Goal: Task Accomplishment & Management: Use online tool/utility

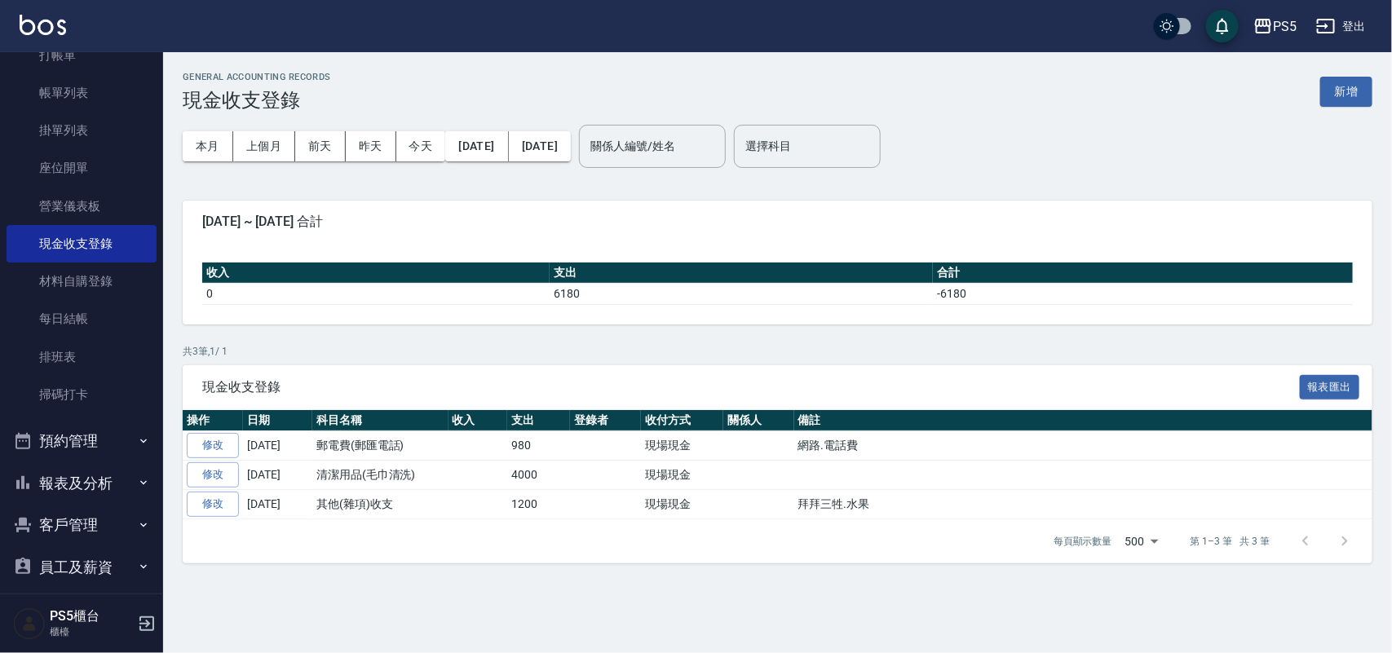
scroll to position [169, 0]
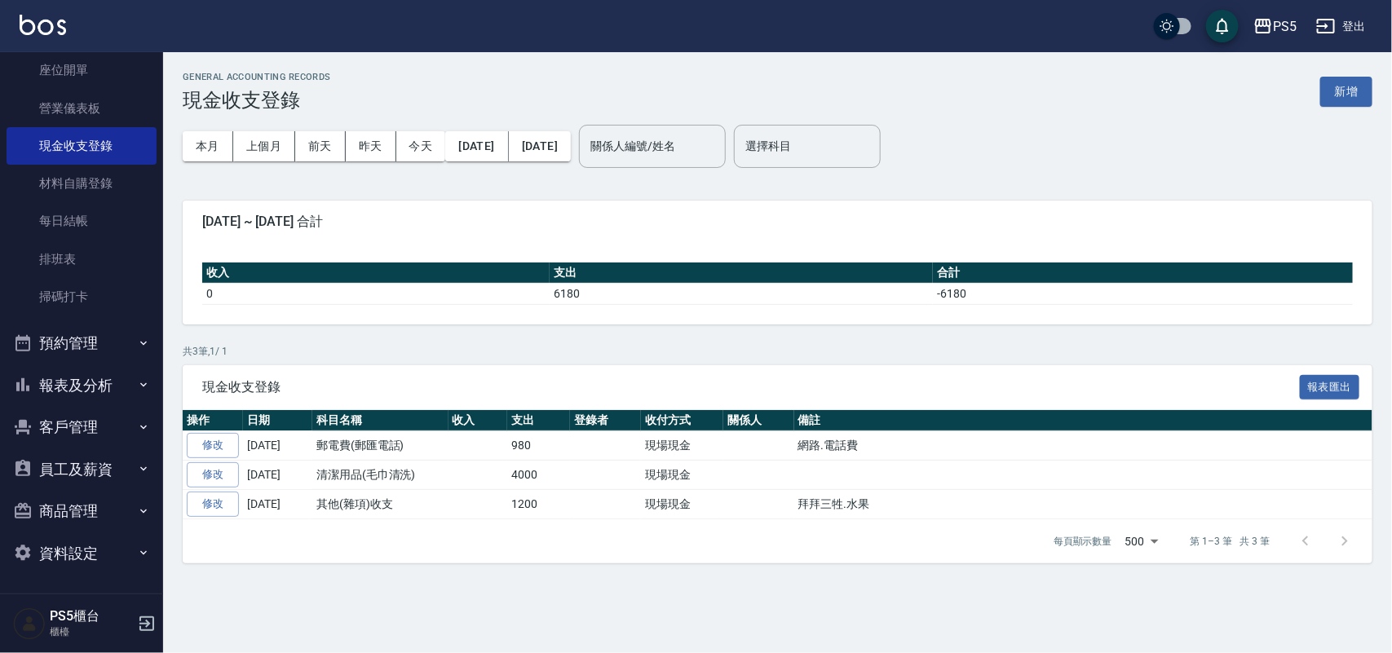
click at [83, 392] on button "報表及分析" at bounding box center [82, 385] width 150 height 42
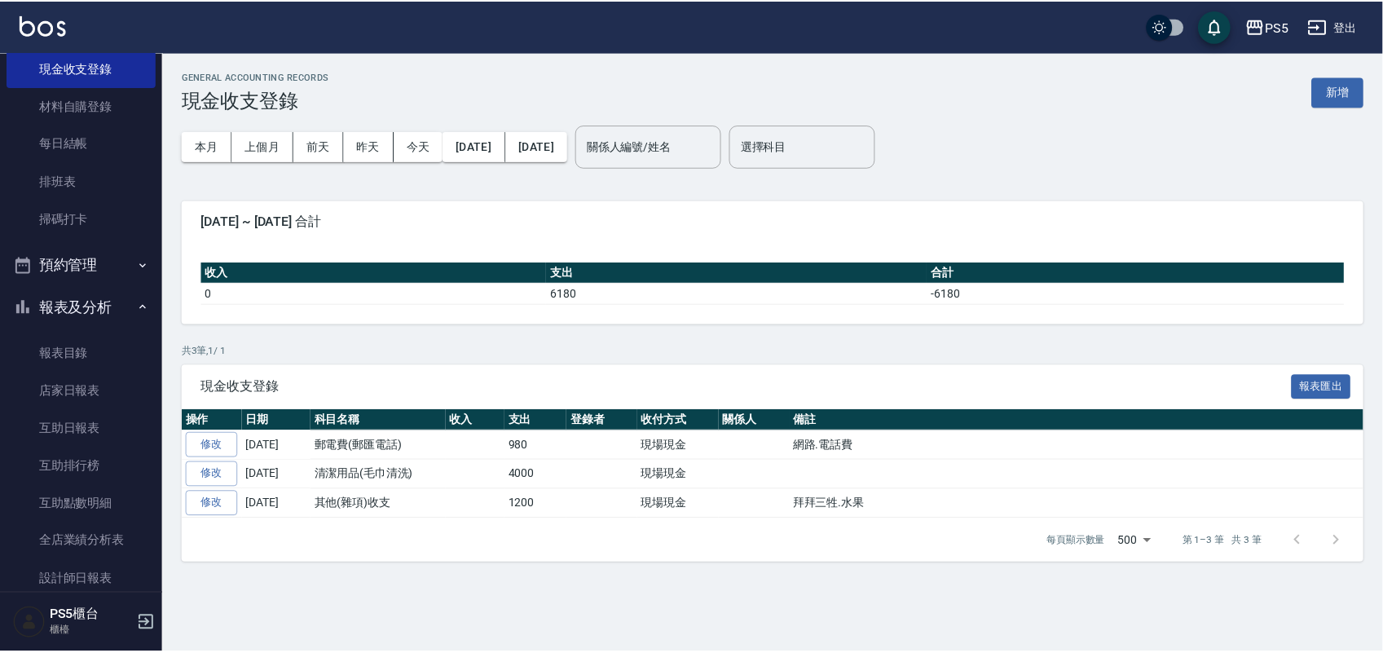
scroll to position [373, 0]
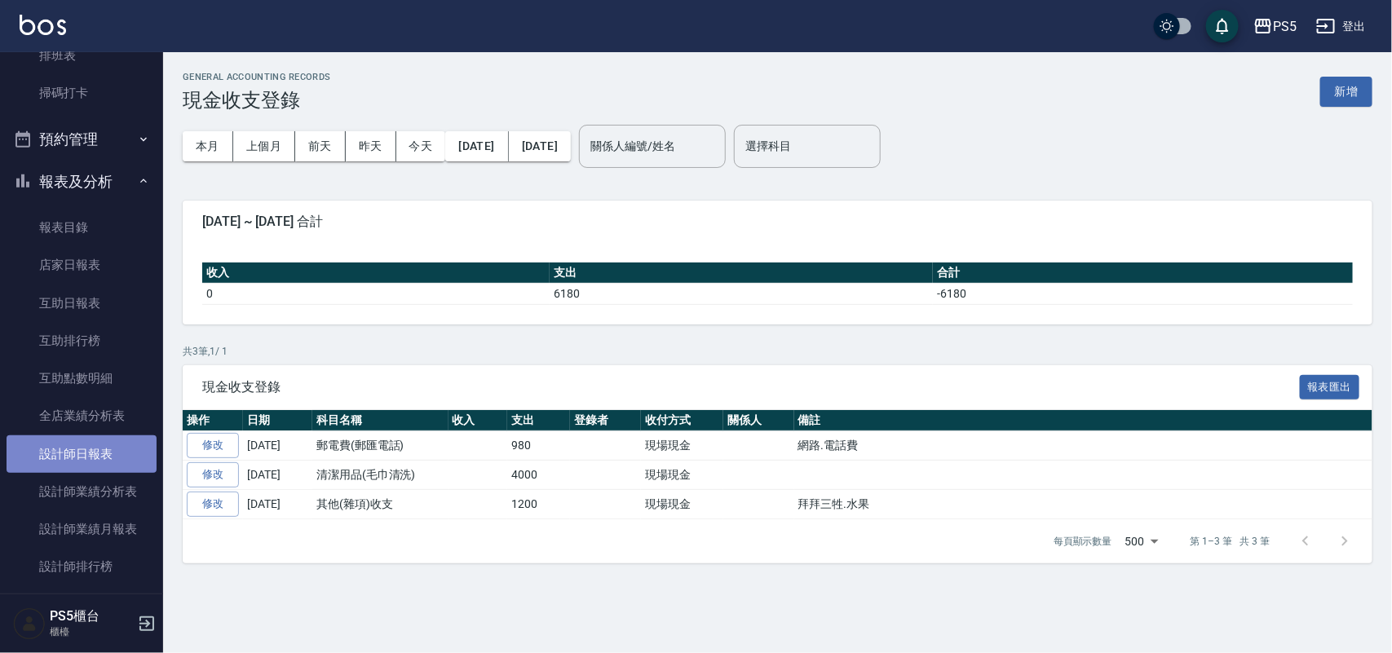
click at [103, 450] on link "設計師日報表" at bounding box center [82, 454] width 150 height 38
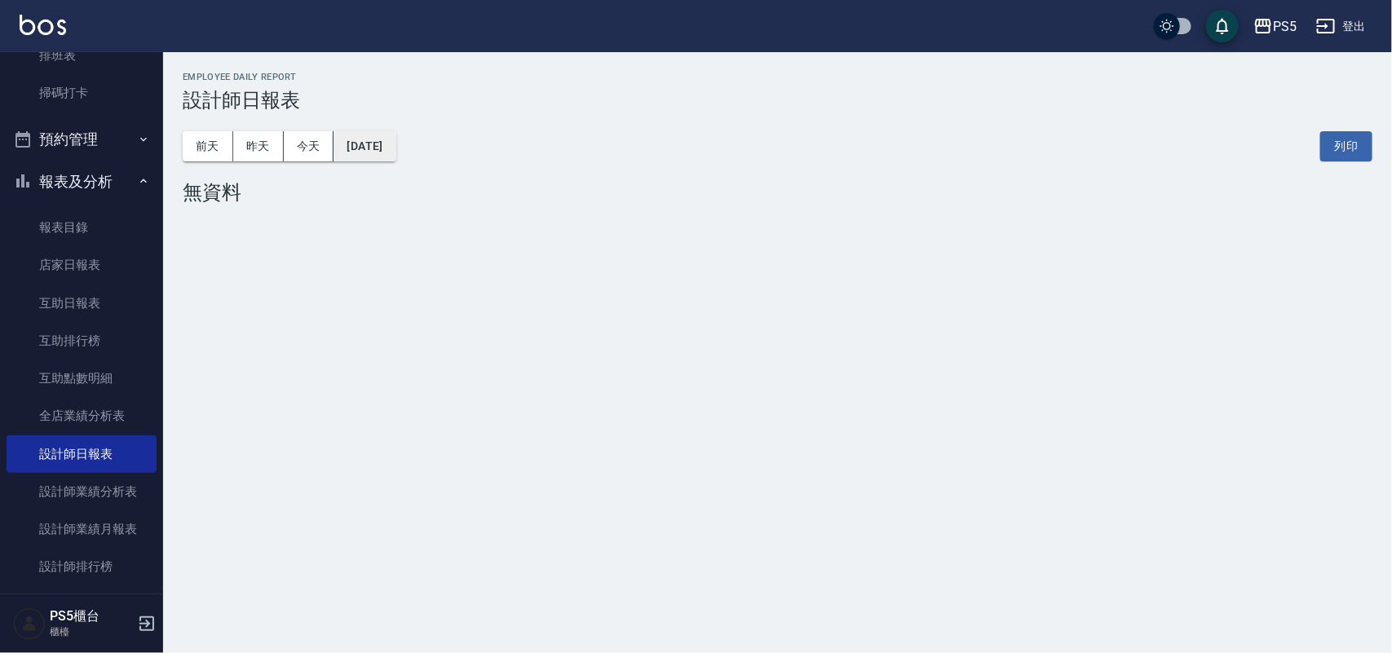
click at [395, 145] on button "[DATE]" at bounding box center [364, 146] width 62 height 30
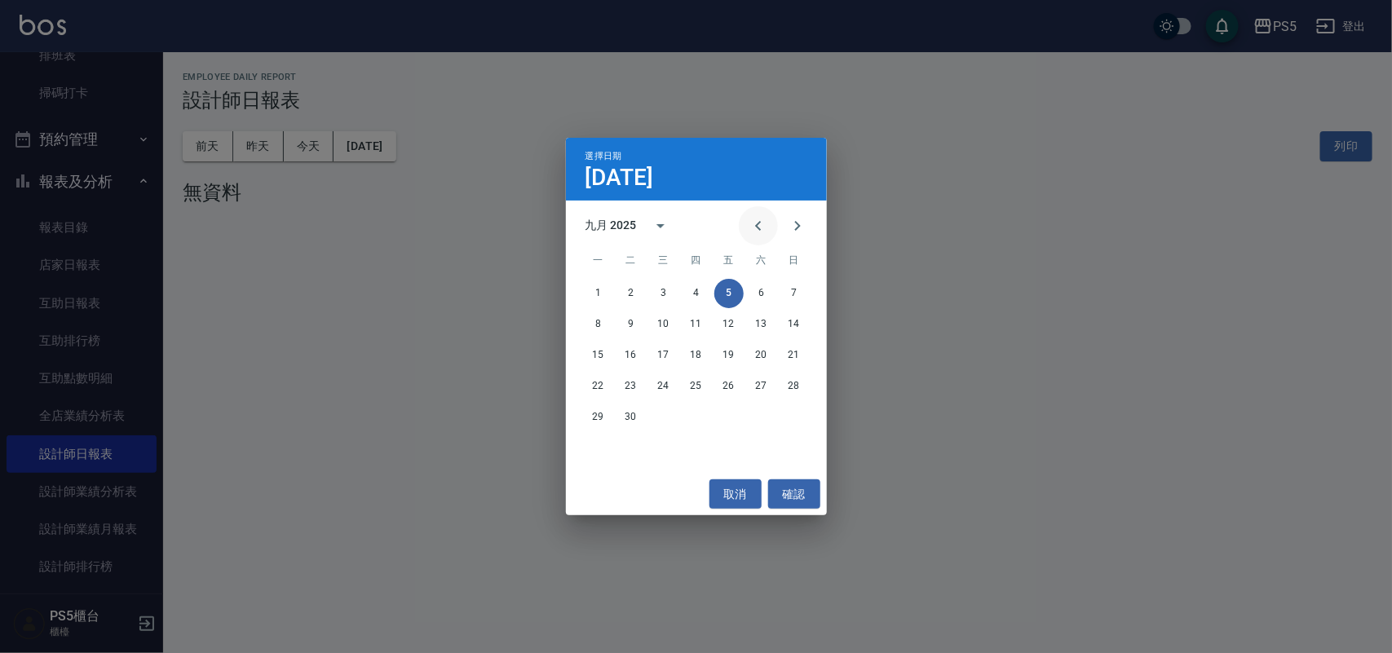
click at [747, 226] on button "Previous month" at bounding box center [758, 225] width 39 height 39
click at [732, 420] on button "29" at bounding box center [728, 417] width 29 height 29
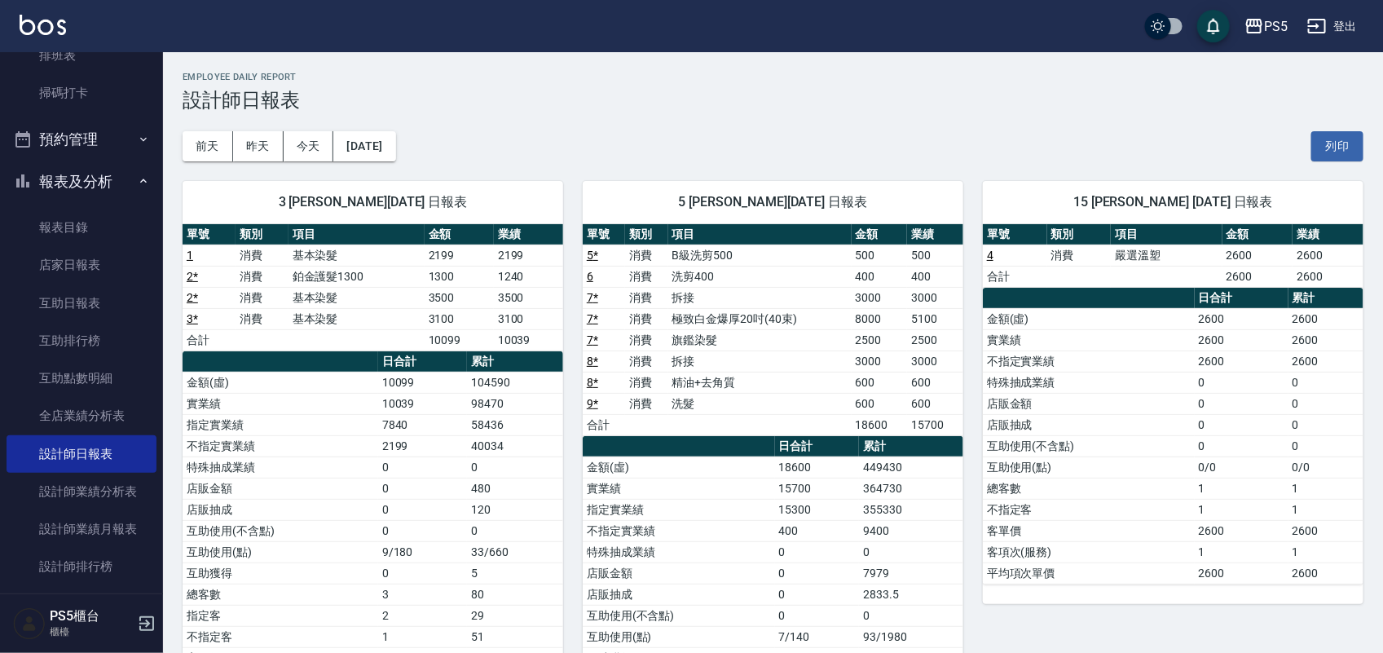
click at [192, 275] on link "2 *" at bounding box center [192, 276] width 11 height 13
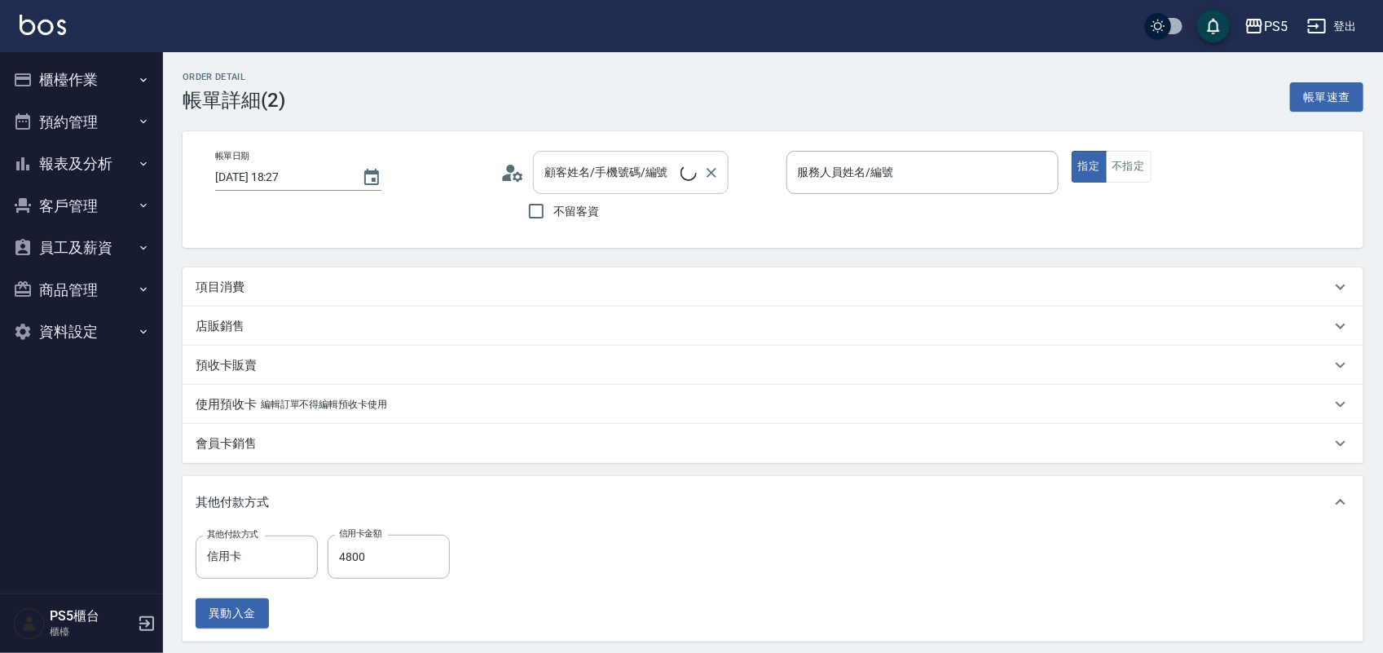
type input "ADA-3"
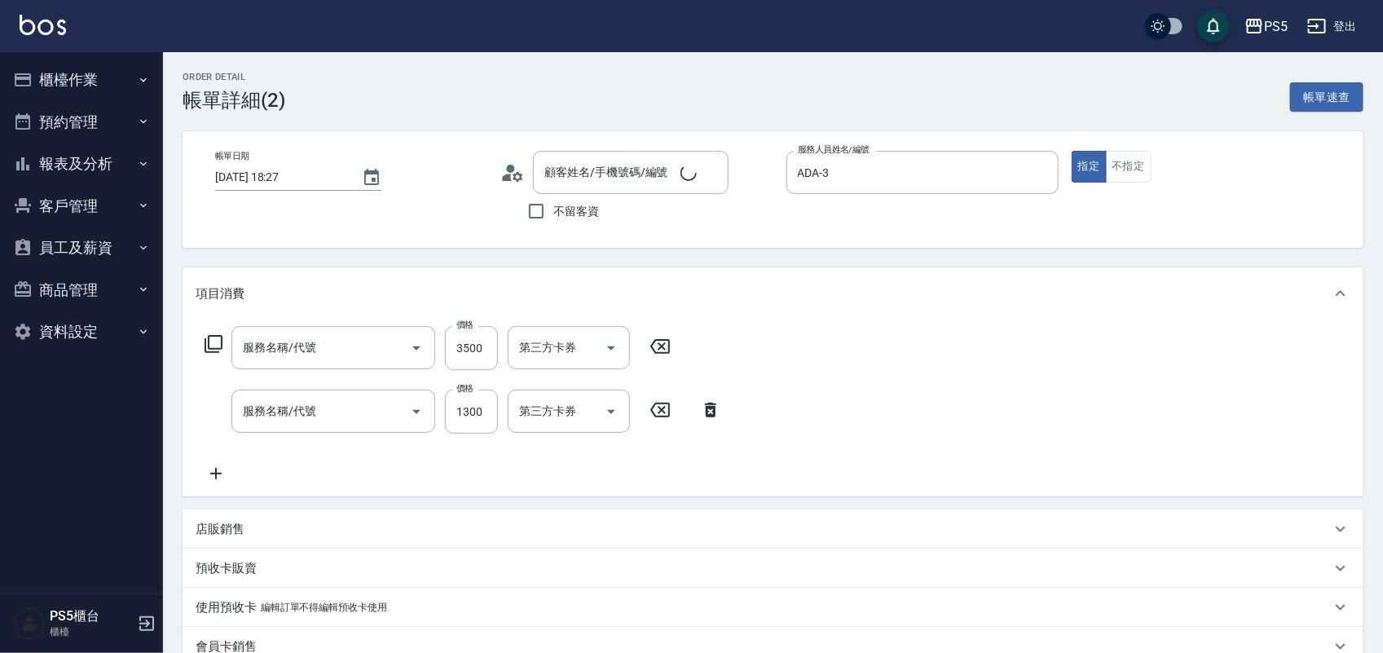
type input "黃羽華/0955336717/0955336717"
type input "基本染髮(401)"
type input "鉑金護髮1300(0425)"
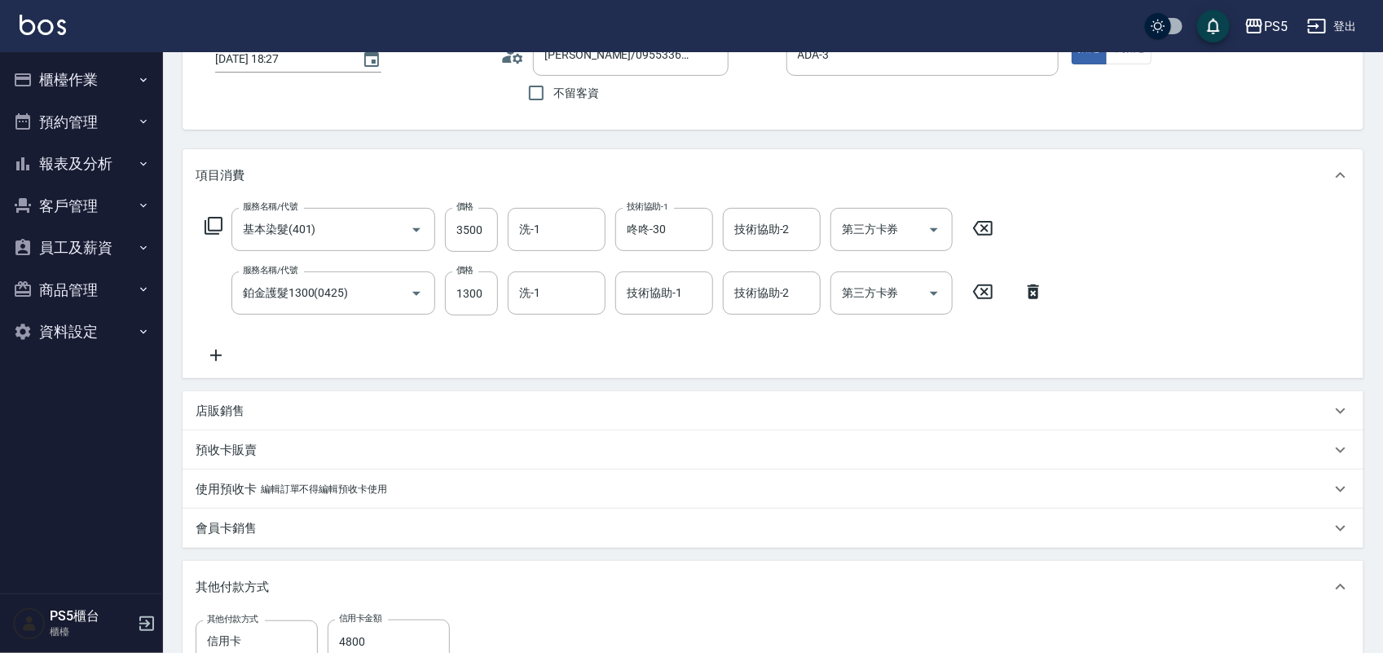
scroll to position [113, 0]
